Goal: Use online tool/utility: Utilize a website feature to perform a specific function

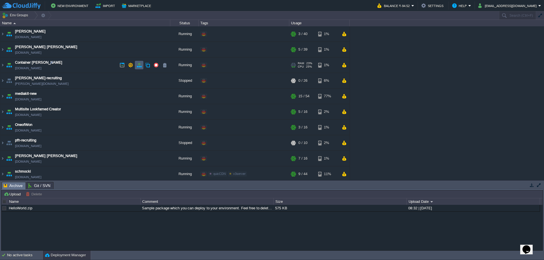
click at [140, 67] on button "button" at bounding box center [139, 65] width 5 height 5
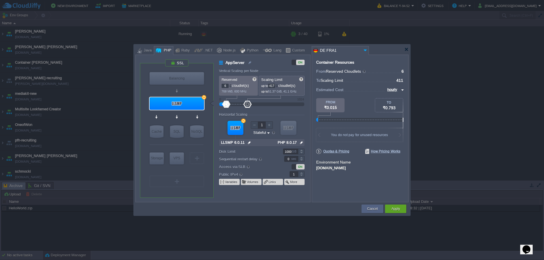
click at [277, 85] on div at bounding box center [277, 85] width 3 height 2
drag, startPoint x: 257, startPoint y: 105, endPoint x: 284, endPoint y: 105, distance: 27.2
click at [284, 105] on div at bounding box center [284, 104] width 8 height 7
type input "1000"
drag, startPoint x: 284, startPoint y: 105, endPoint x: 296, endPoint y: 107, distance: 12.5
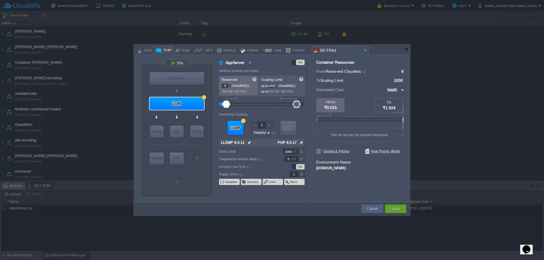
click at [296, 107] on div at bounding box center [297, 104] width 8 height 7
type input "784"
drag, startPoint x: 228, startPoint y: 105, endPoint x: 281, endPoint y: 107, distance: 53.3
click at [281, 107] on div at bounding box center [281, 104] width 8 height 7
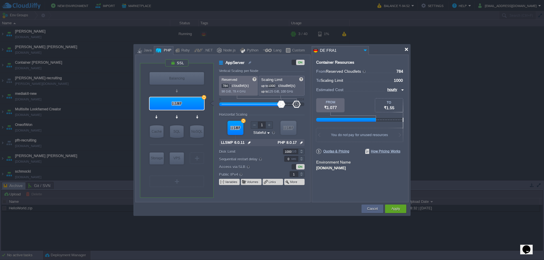
click at [407, 48] on div at bounding box center [406, 49] width 4 height 4
